Goal: Information Seeking & Learning: Learn about a topic

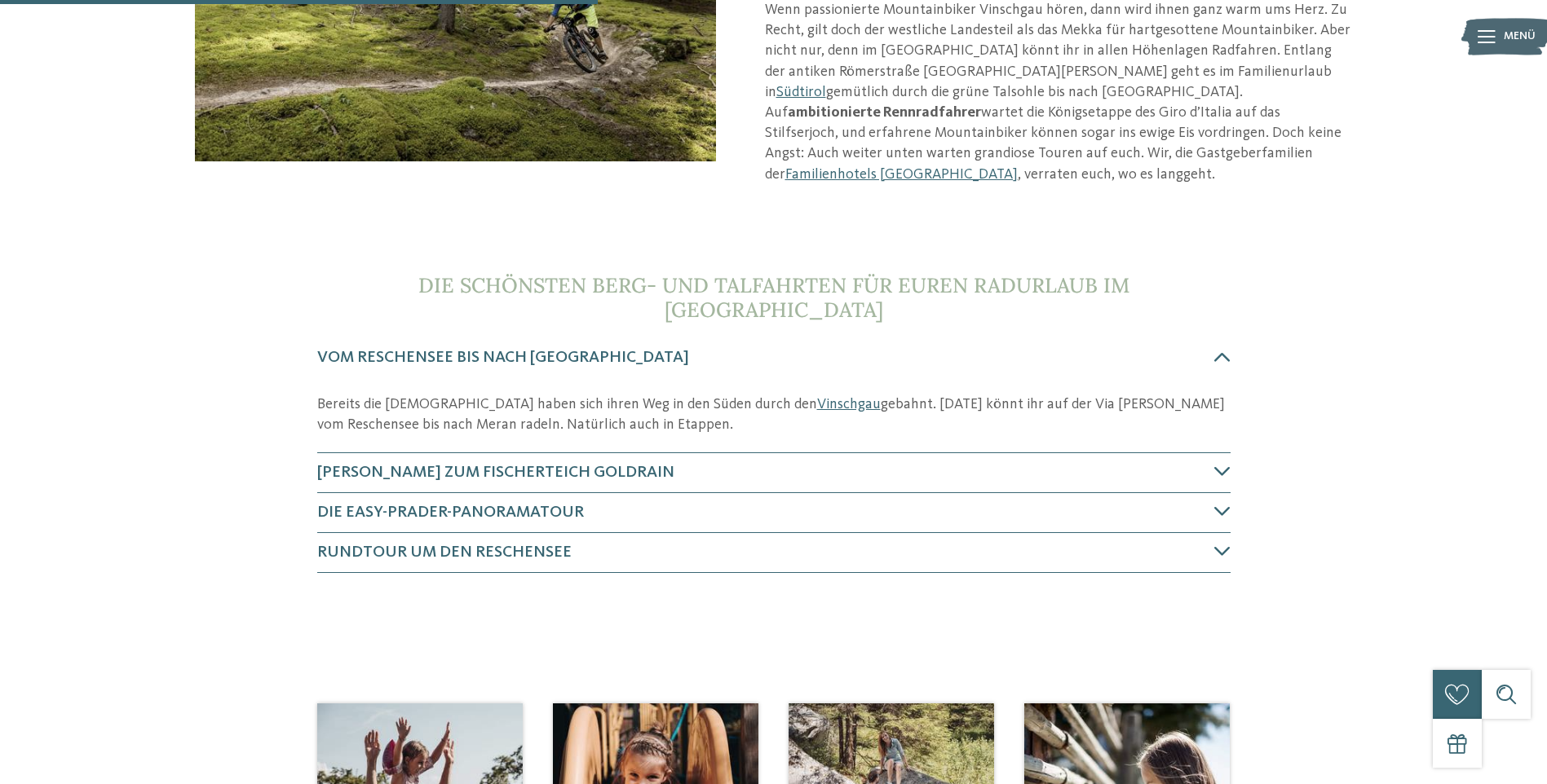
scroll to position [489, 0]
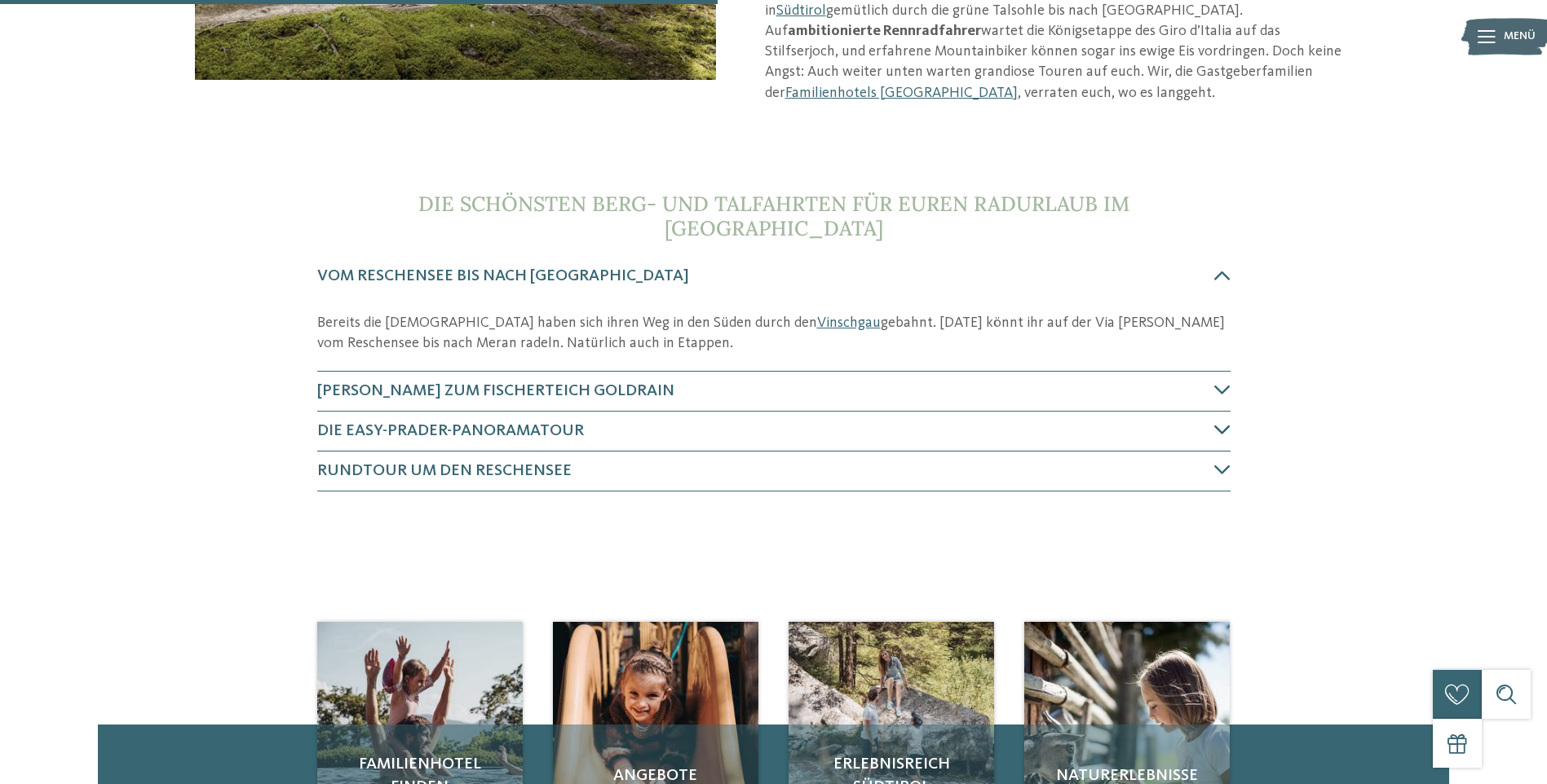
click at [500, 423] on span "Die Easy-Prader-Panoramatour" at bounding box center [450, 430] width 266 height 16
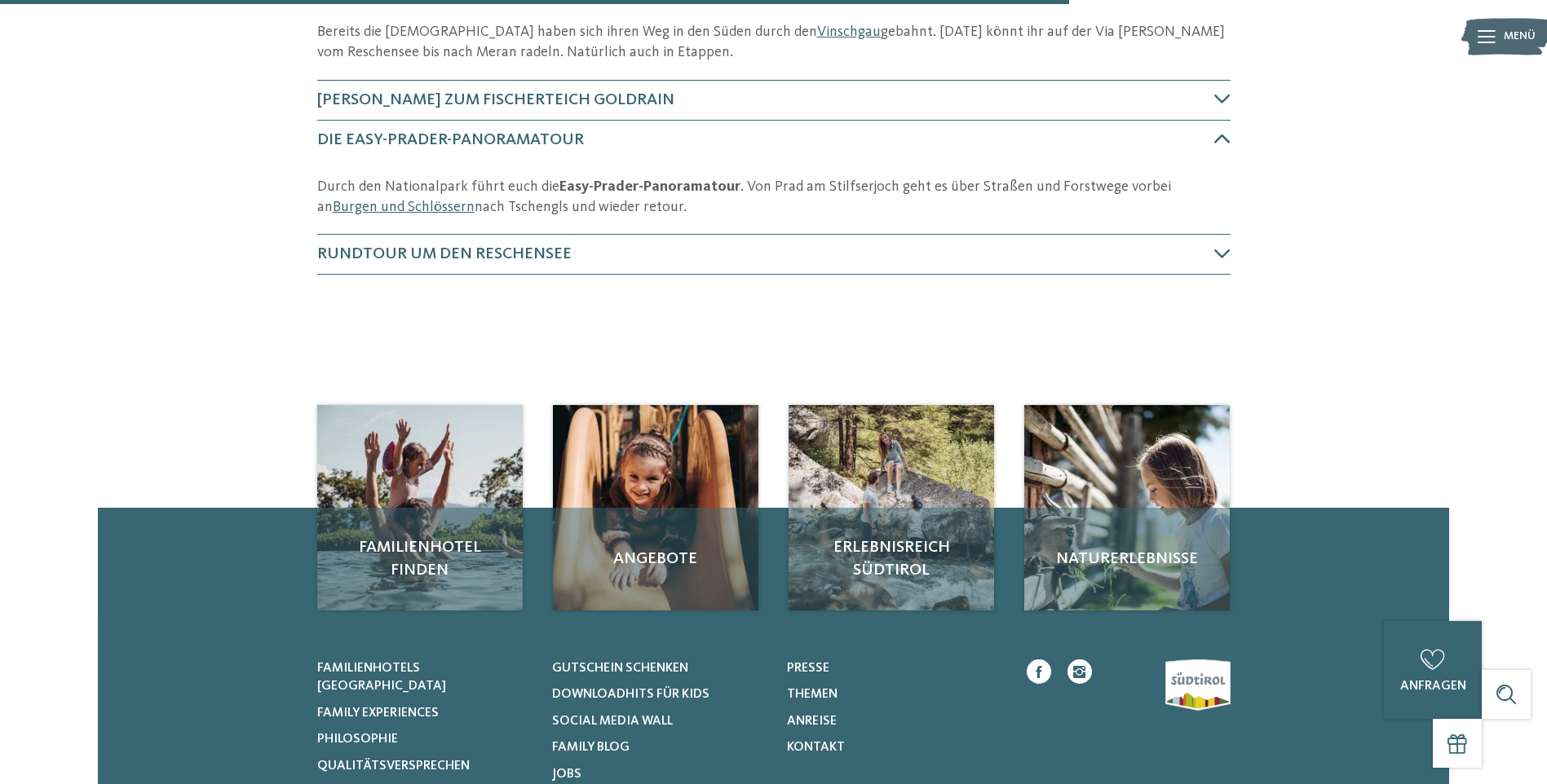
scroll to position [787, 0]
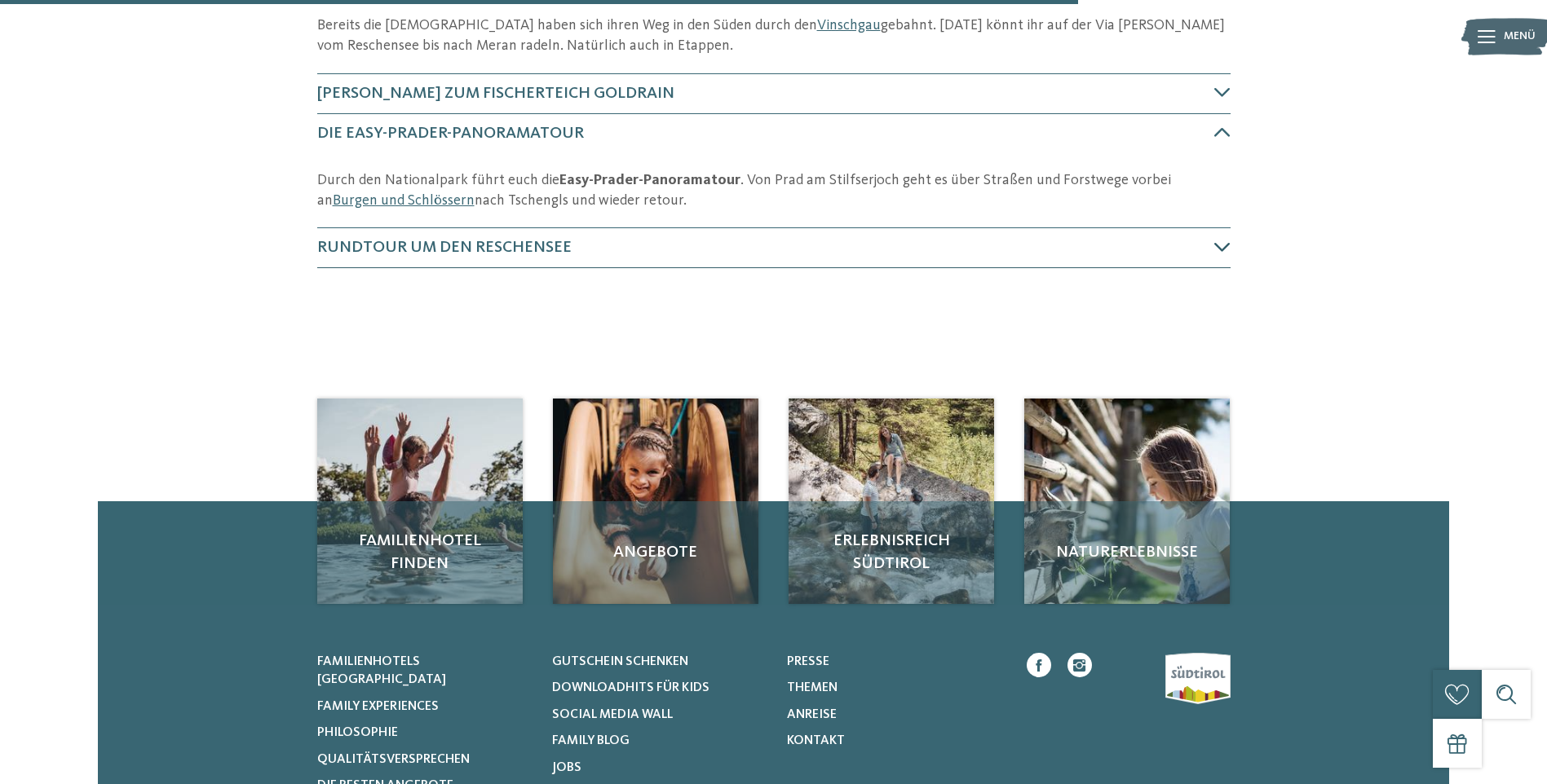
click at [535, 240] on span "Rundtour um den Reschensee" at bounding box center [444, 248] width 254 height 16
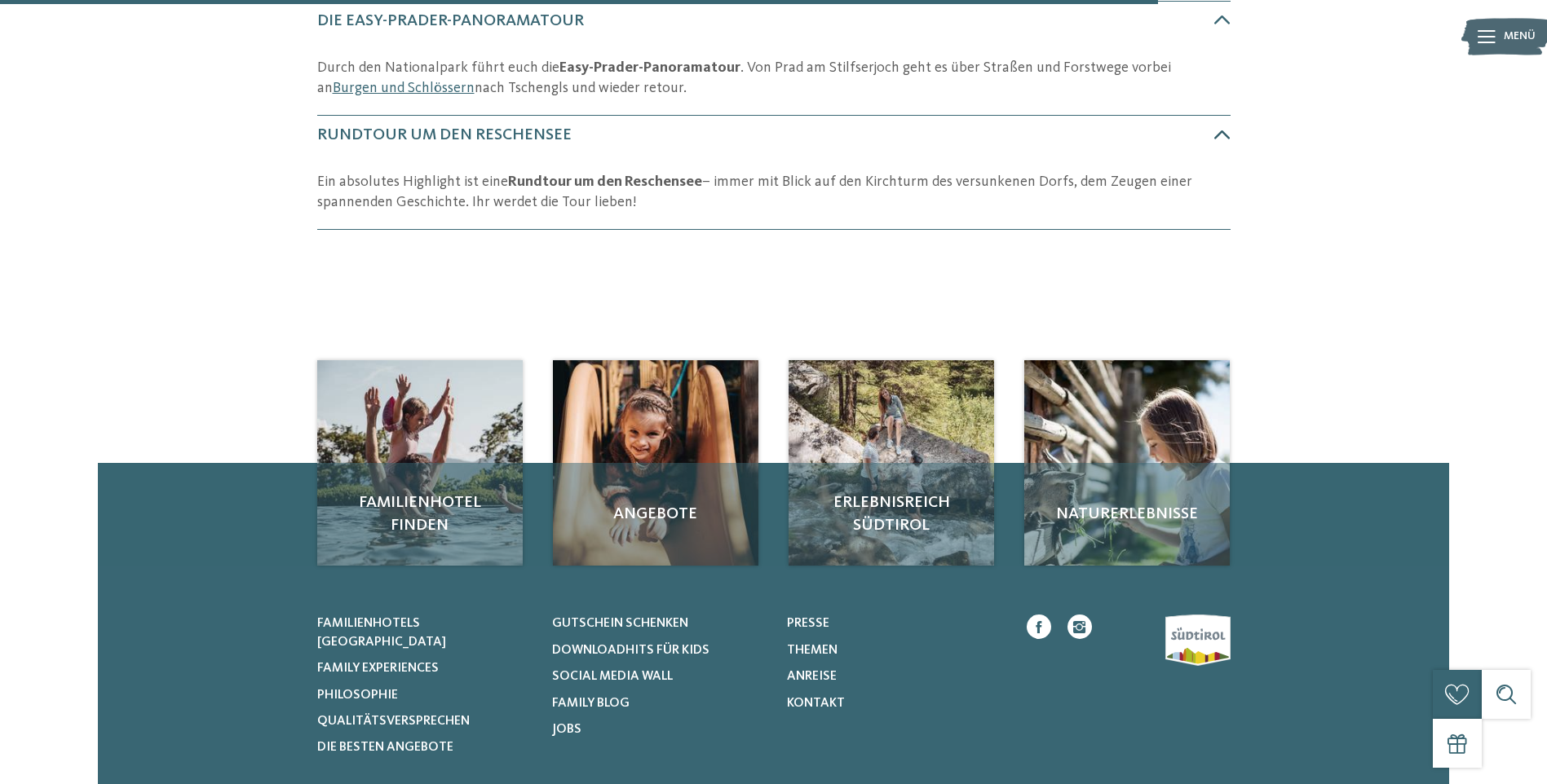
scroll to position [900, 0]
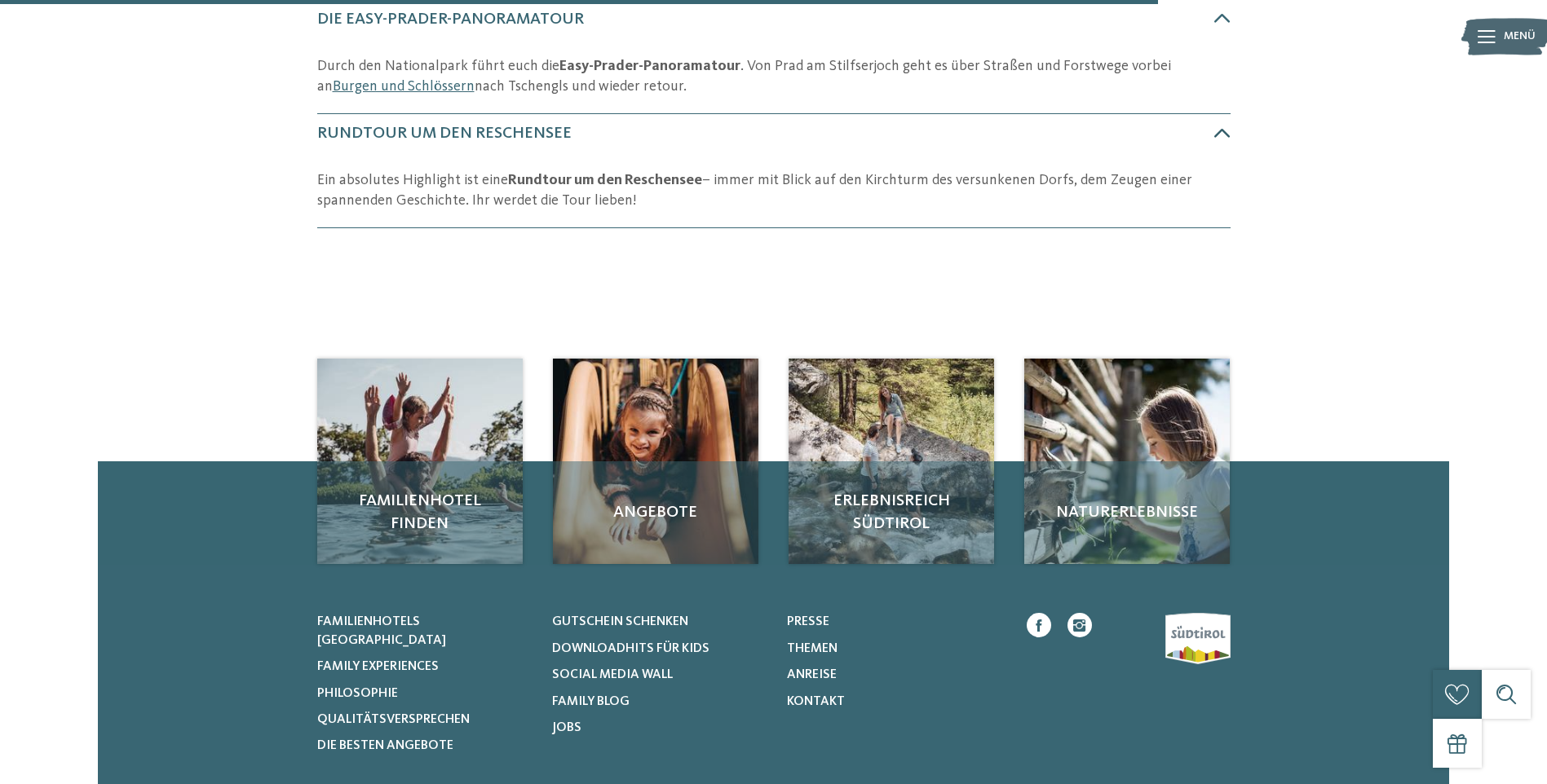
click at [426, 122] on h4 "Rundtour um den Reschensee" at bounding box center [765, 133] width 897 height 23
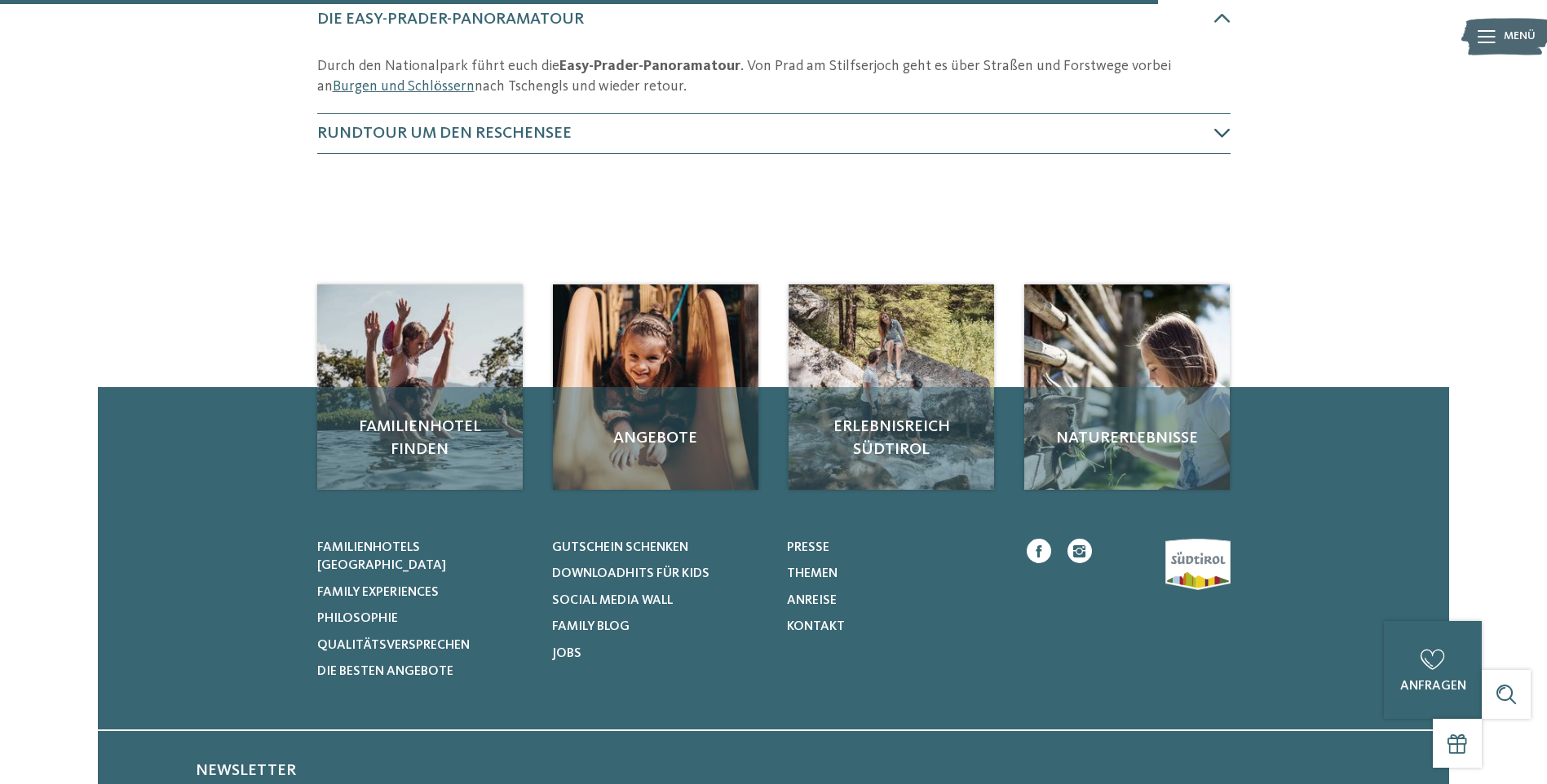
click at [521, 125] on span "Rundtour um den Reschensee" at bounding box center [444, 133] width 254 height 16
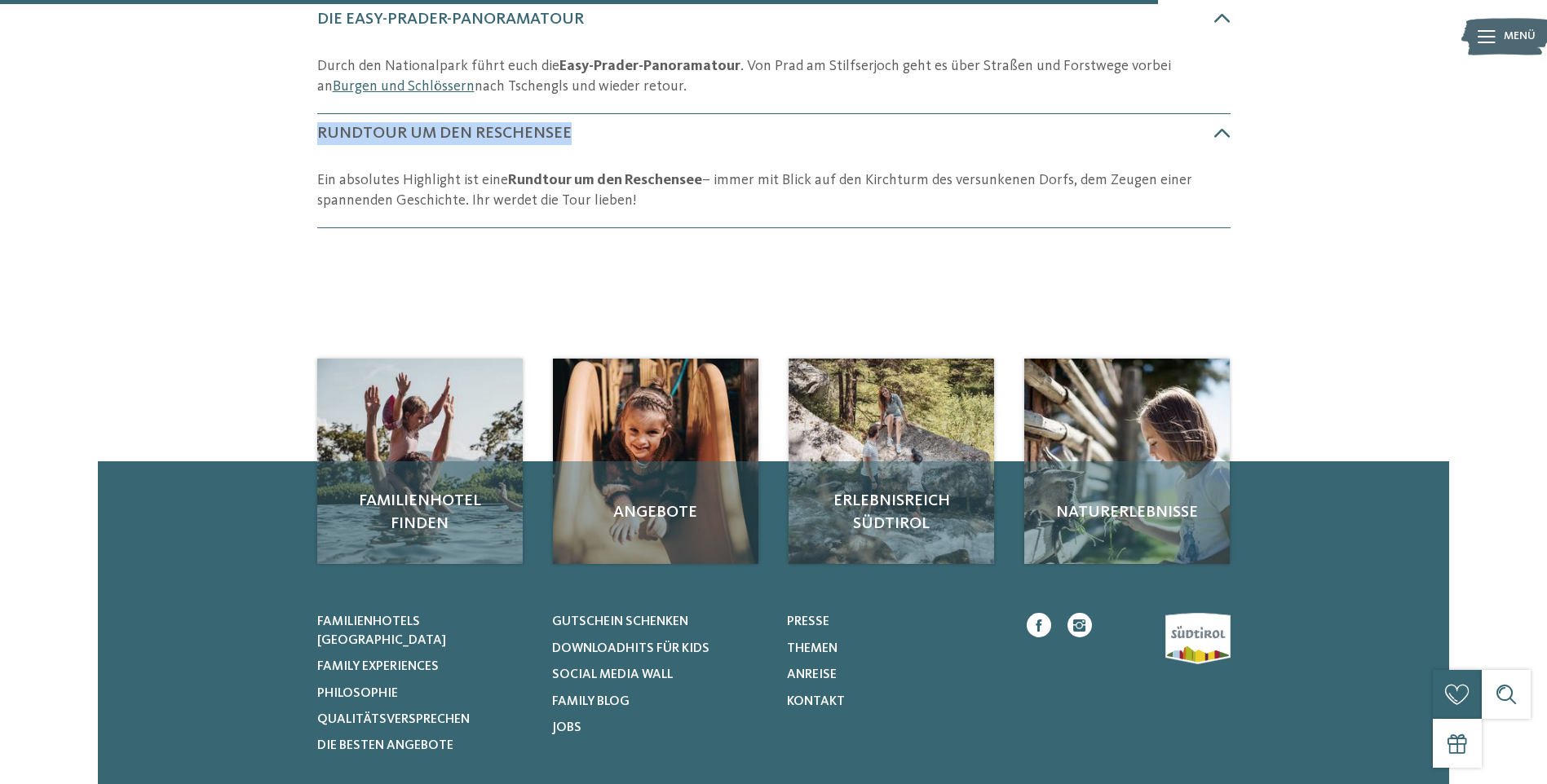
drag, startPoint x: 618, startPoint y: 102, endPoint x: 295, endPoint y: 102, distance: 323.0
click at [295, 102] on section "Die schönsten Berg- und Talfahrten für euren Radurlaub im [GEOGRAPHIC_DATA] Vom…" at bounding box center [774, 4] width 1109 height 448
copy span "Rundtour um den Reschensee"
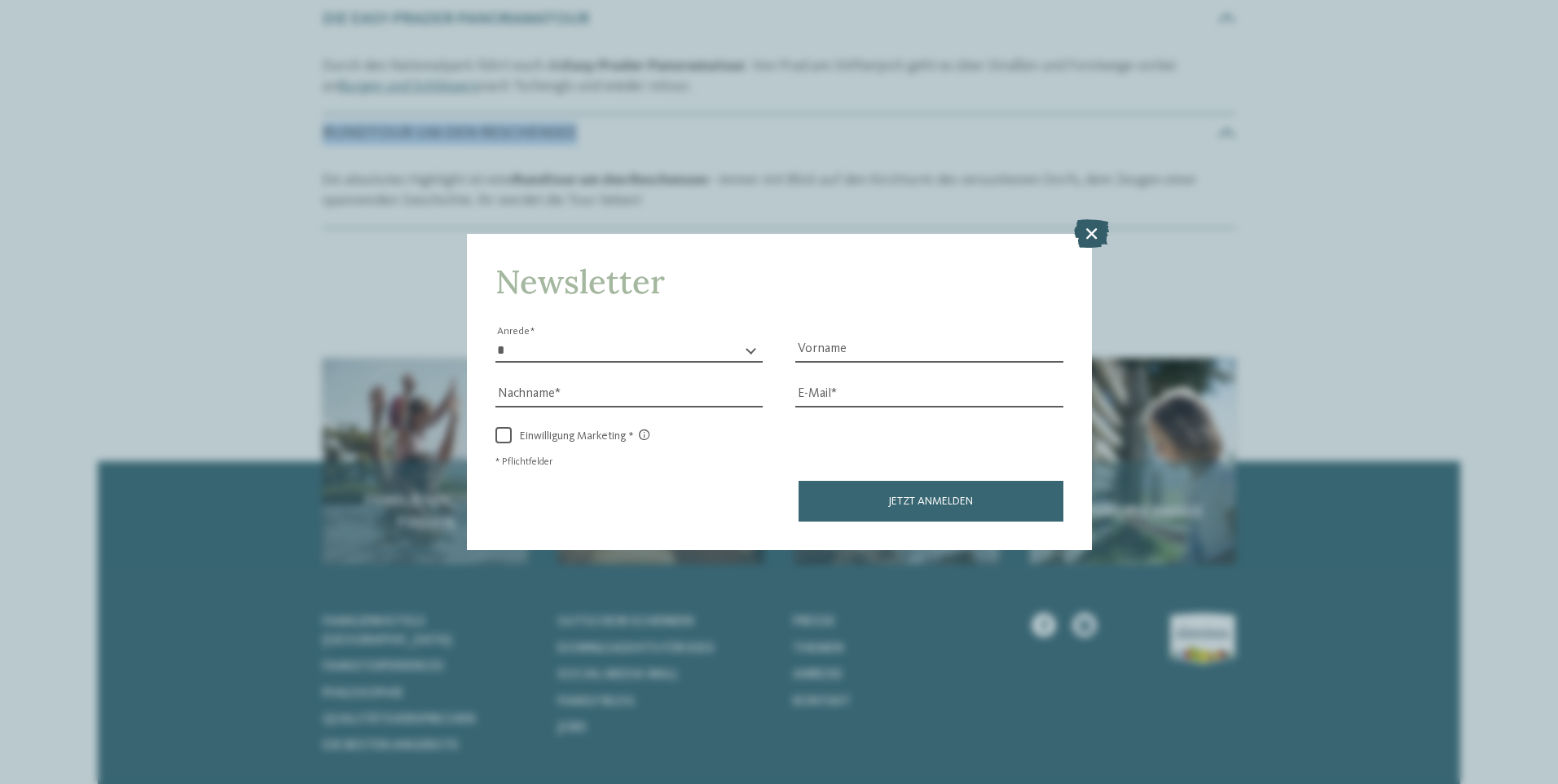
click at [1104, 227] on icon at bounding box center [1091, 232] width 35 height 29
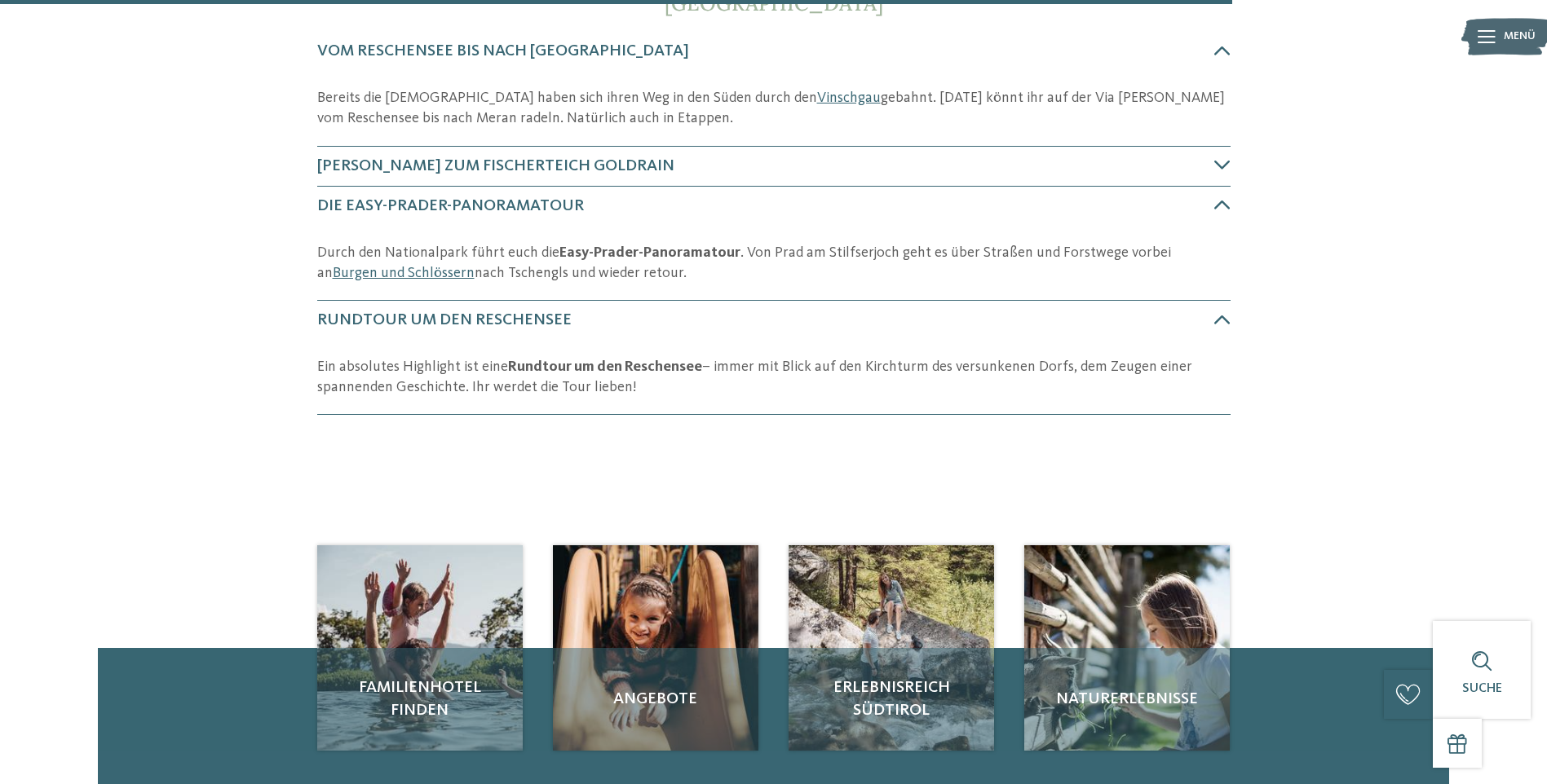
scroll to position [958, 0]
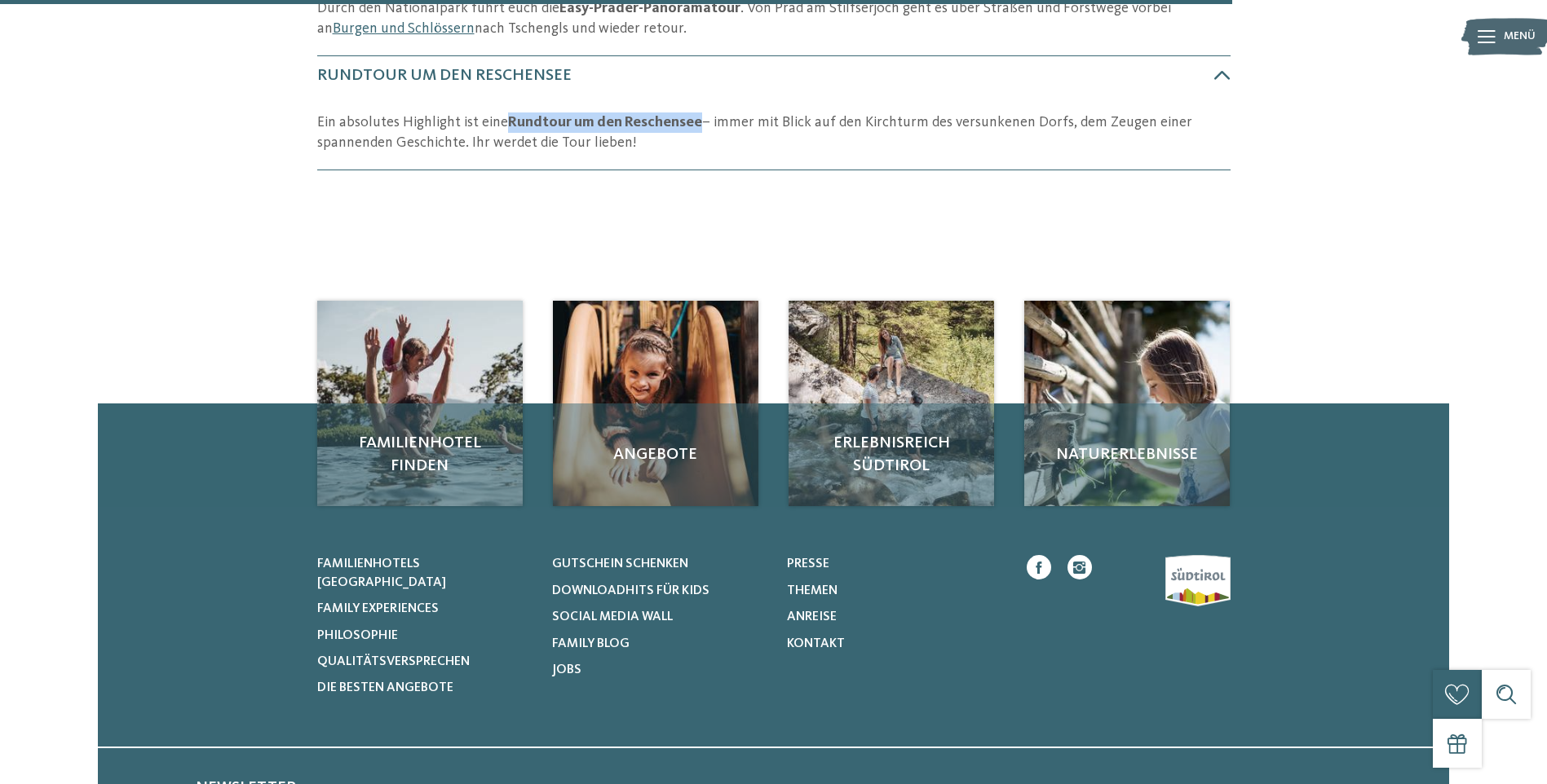
drag, startPoint x: 695, startPoint y: 92, endPoint x: 506, endPoint y: 99, distance: 189.1
click at [506, 113] on p "Ein absolutes Highlight ist eine Rundtour um den Reschensee – immer mit Blick a…" at bounding box center [774, 133] width 913 height 40
copy strong "Rundtour um den Reschensee"
